Goal: Task Accomplishment & Management: Manage account settings

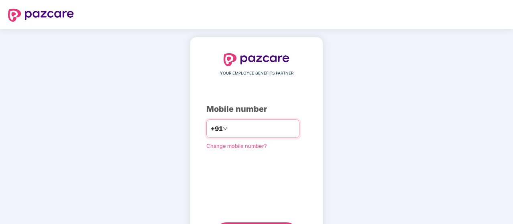
click at [229, 127] on input "number" at bounding box center [262, 128] width 66 height 13
type input "**********"
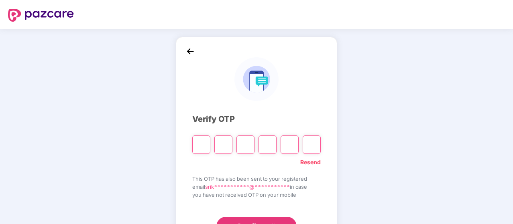
click at [200, 144] on input "Please enter verification code. Digit 1" at bounding box center [201, 145] width 18 height 18
type input "*"
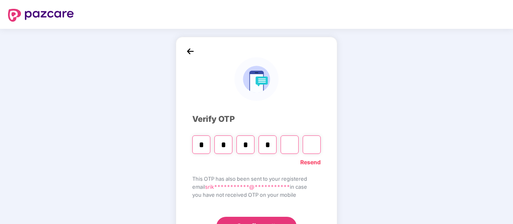
type input "*"
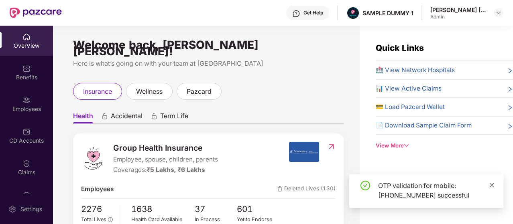
click at [490, 186] on icon "close" at bounding box center [491, 185] width 4 height 4
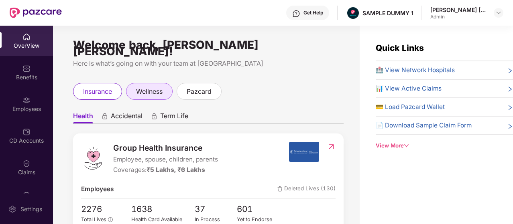
scroll to position [40, 0]
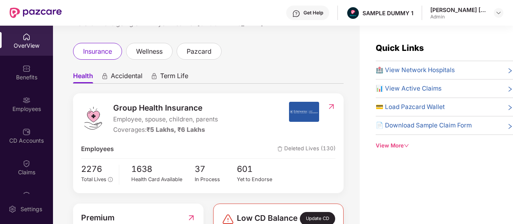
click at [133, 72] on span "Accidental" at bounding box center [127, 78] width 32 height 12
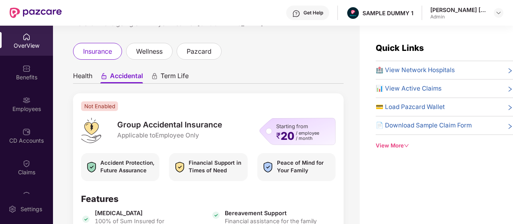
click at [161, 72] on span "Term Life" at bounding box center [174, 78] width 28 height 12
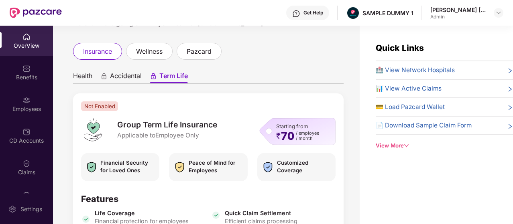
click at [93, 69] on ul "Health Accidental Term Life" at bounding box center [208, 76] width 270 height 16
click at [92, 72] on span "Health" at bounding box center [82, 78] width 19 height 12
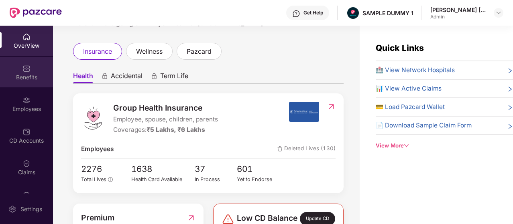
click at [43, 72] on div "Benefits" at bounding box center [26, 72] width 53 height 30
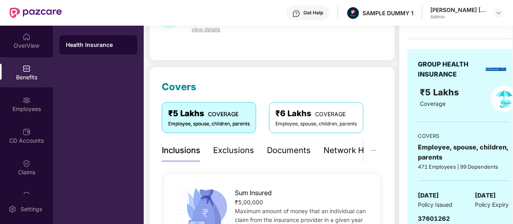
scroll to position [40, 0]
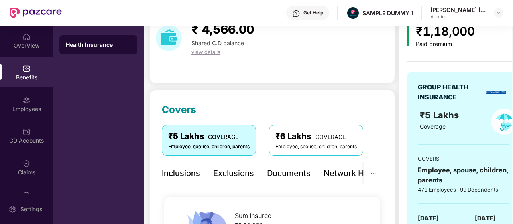
click at [234, 167] on div "Exclusions" at bounding box center [233, 173] width 41 height 12
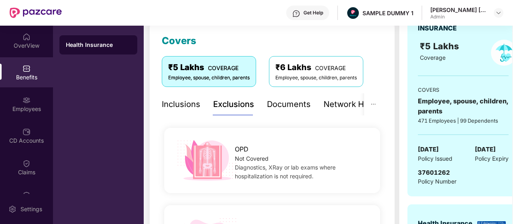
scroll to position [106, 0]
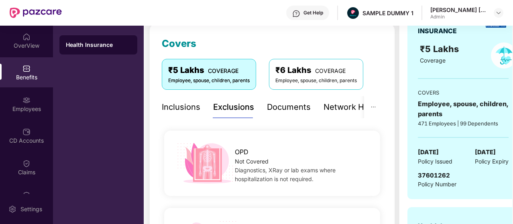
click at [333, 109] on div "Network Hospitals" at bounding box center [358, 107] width 70 height 12
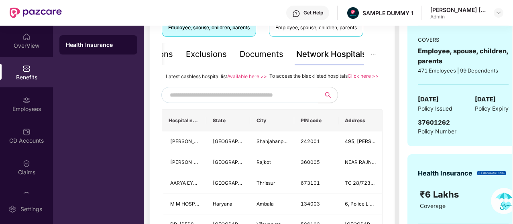
scroll to position [160, 0]
click at [300, 101] on input "text" at bounding box center [238, 95] width 137 height 12
type input "*********"
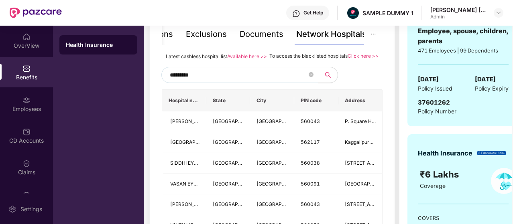
scroll to position [179, 0]
click at [192, 81] on input "*********" at bounding box center [238, 75] width 137 height 12
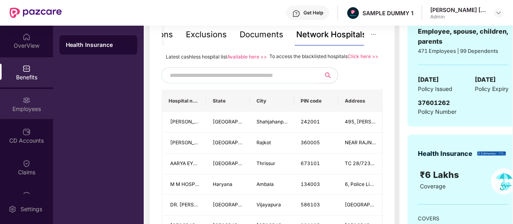
click at [30, 103] on div "Employees" at bounding box center [26, 104] width 53 height 30
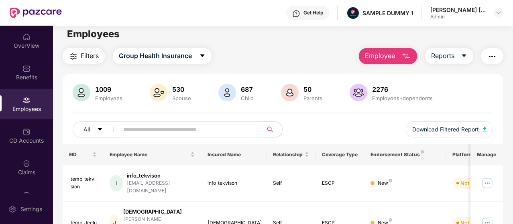
scroll to position [5, 0]
click at [369, 61] on span "Employee" at bounding box center [380, 56] width 30 height 10
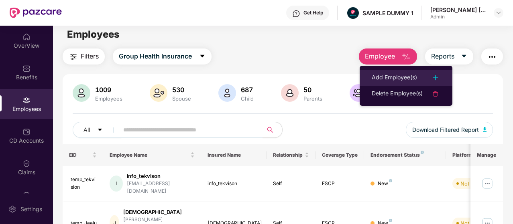
click at [383, 80] on div "Add Employee(s)" at bounding box center [393, 78] width 45 height 10
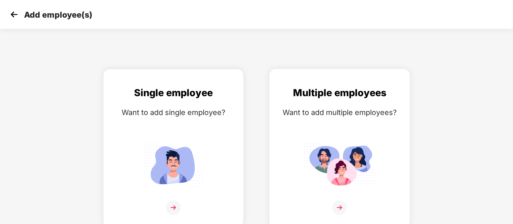
click at [314, 97] on div "Multiple employees" at bounding box center [340, 92] width 124 height 15
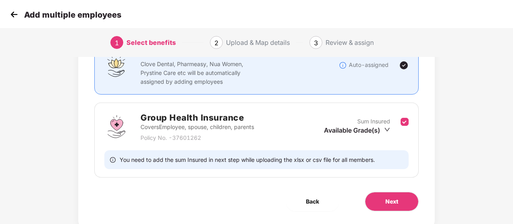
scroll to position [98, 0]
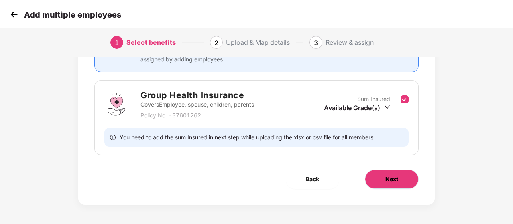
click at [385, 176] on span "Next" at bounding box center [391, 179] width 13 height 9
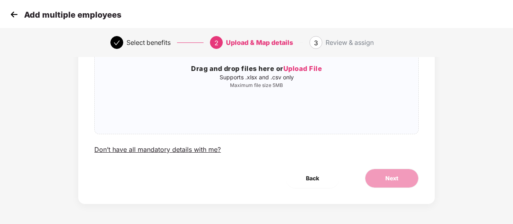
scroll to position [0, 0]
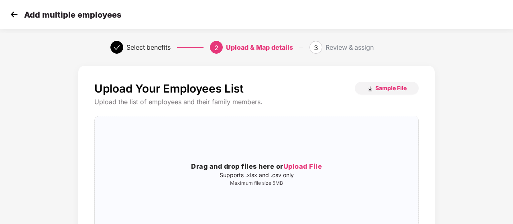
click at [18, 13] on img at bounding box center [14, 14] width 12 height 12
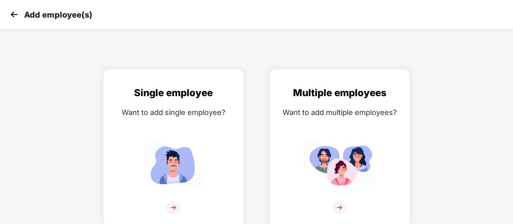
click at [18, 13] on img at bounding box center [14, 14] width 12 height 12
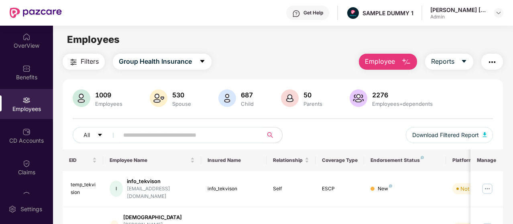
click at [488, 65] on img "button" at bounding box center [492, 62] width 10 height 10
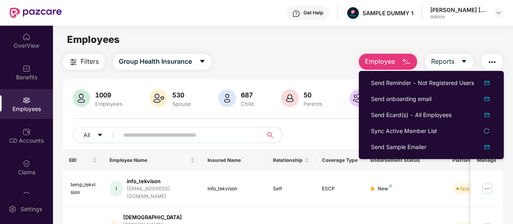
click at [328, 62] on div "Filters Group Health Insurance Employee Reports" at bounding box center [283, 62] width 440 height 16
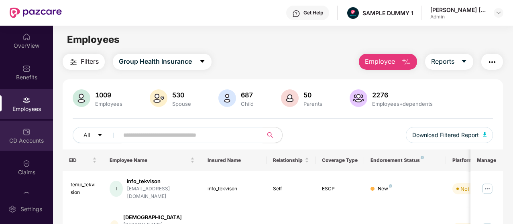
click at [41, 137] on div "CD Accounts" at bounding box center [26, 141] width 53 height 8
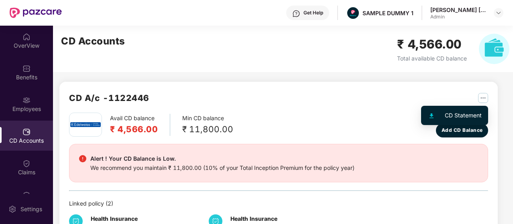
click at [481, 100] on img "button" at bounding box center [483, 98] width 10 height 10
click at [480, 98] on img "button" at bounding box center [483, 98] width 10 height 10
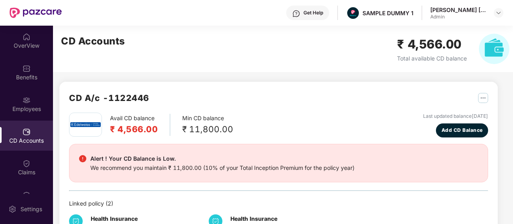
click at [284, 75] on div "CD A/c - 1122446 Avail CD balance ₹ 4,566.00 Min CD balance ₹ 11,800.00 Last up…" at bounding box center [275, 143] width 444 height 235
click at [26, 174] on div "Claims" at bounding box center [26, 172] width 53 height 8
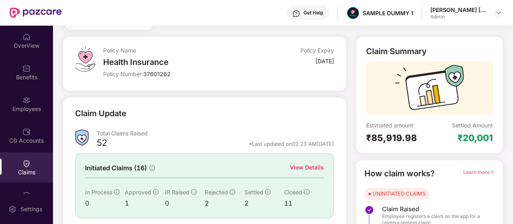
scroll to position [35, 0]
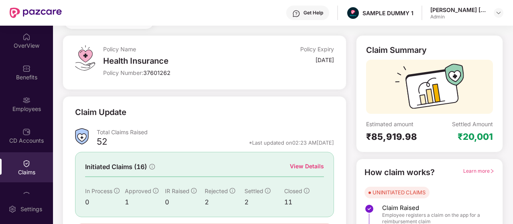
click at [297, 162] on div "View Details" at bounding box center [307, 166] width 34 height 9
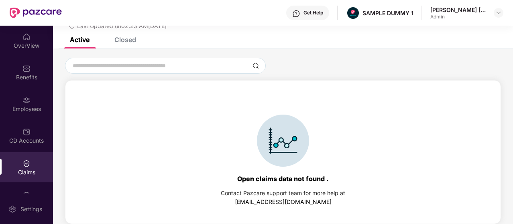
scroll to position [34, 0]
click at [138, 45] on div "Active Closed" at bounding box center [283, 42] width 460 height 11
click at [134, 41] on div "Closed" at bounding box center [125, 40] width 22 height 8
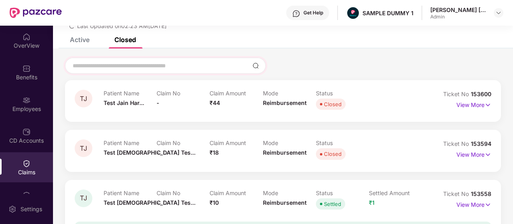
scroll to position [0, 0]
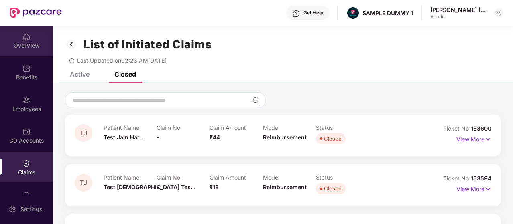
click at [28, 50] on div "OverView" at bounding box center [26, 41] width 53 height 30
